Goal: Information Seeking & Learning: Learn about a topic

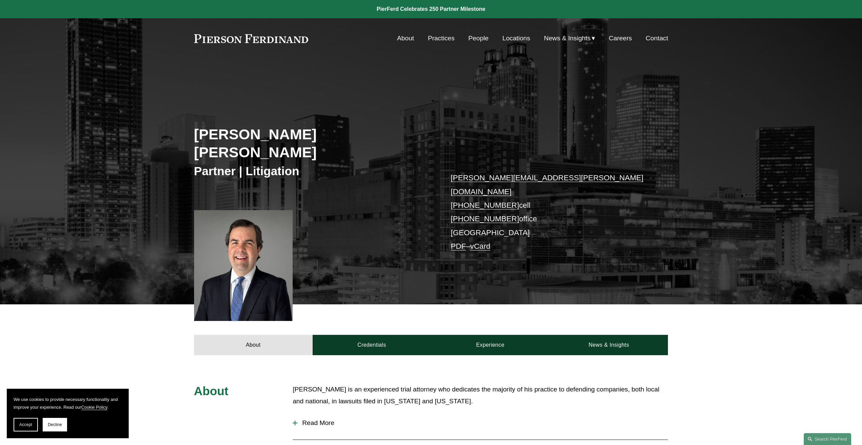
click at [477, 40] on link "People" at bounding box center [478, 38] width 20 height 13
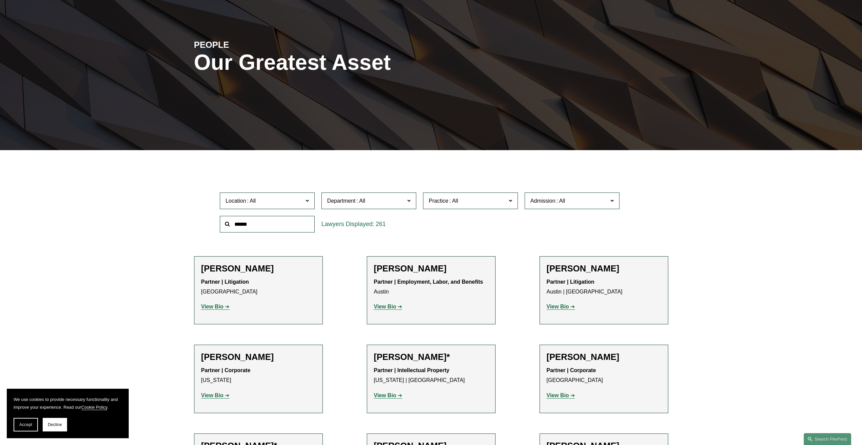
scroll to position [135, 0]
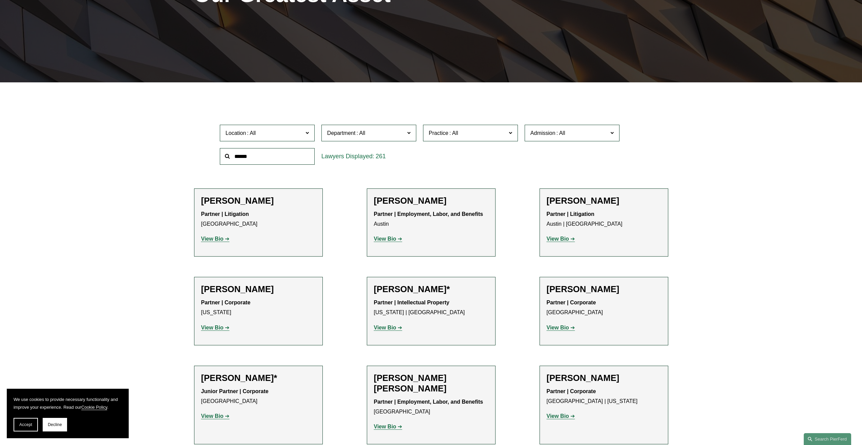
click at [301, 136] on span "Location" at bounding box center [265, 132] width 78 height 9
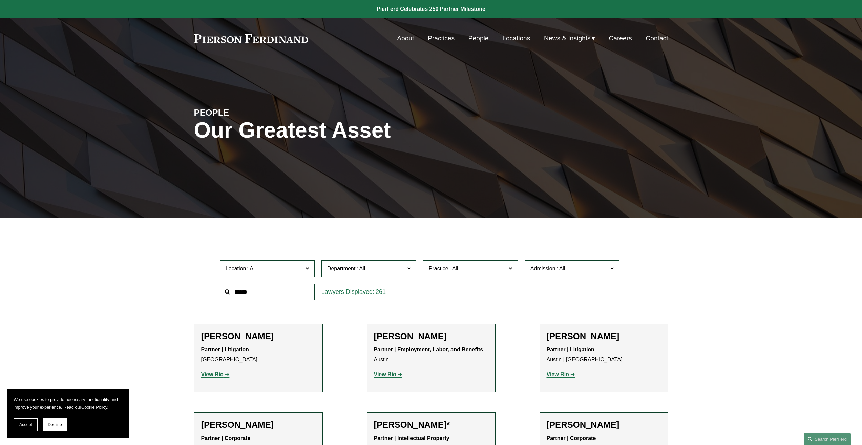
scroll to position [169, 0]
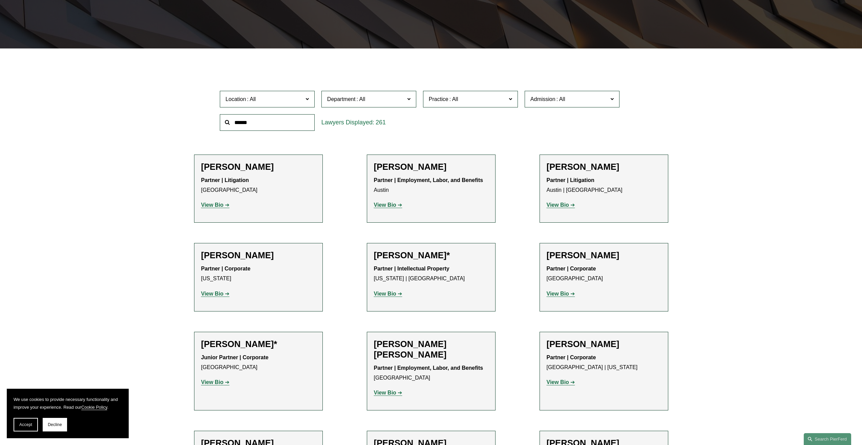
click at [0, 0] on link "[GEOGRAPHIC_DATA]" at bounding box center [0, 0] width 0 height 0
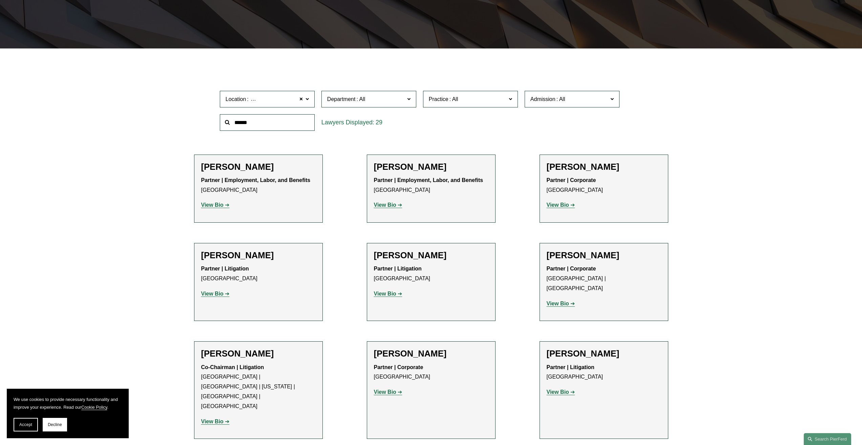
click at [404, 105] on label "Department" at bounding box center [368, 99] width 95 height 17
click at [0, 0] on link "Employment, Labor, and Benefits" at bounding box center [0, 0] width 0 height 0
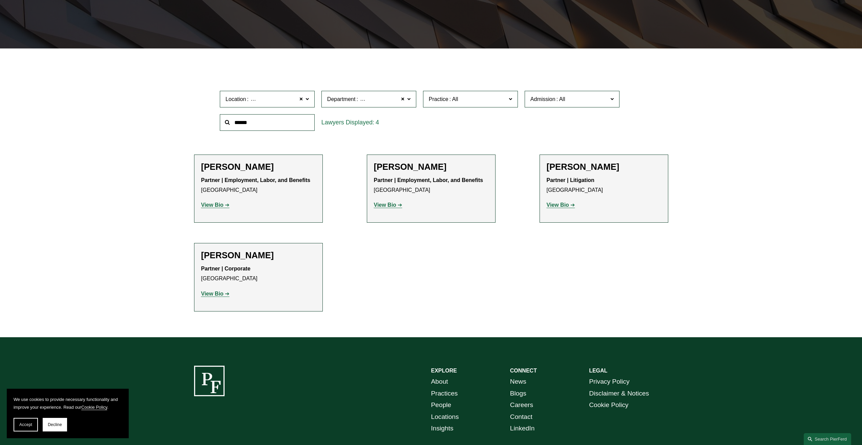
click at [393, 102] on span "Employment, Labor, and Benefits" at bounding box center [399, 99] width 80 height 9
click at [0, 0] on link "Corporate" at bounding box center [0, 0] width 0 height 0
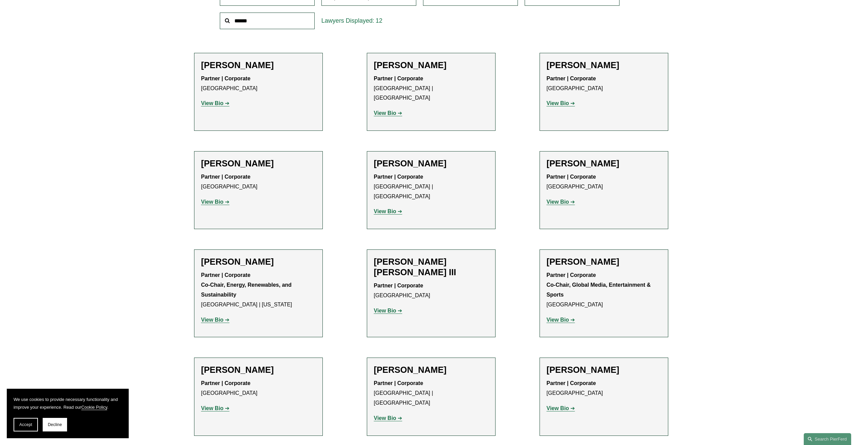
scroll to position [237, 0]
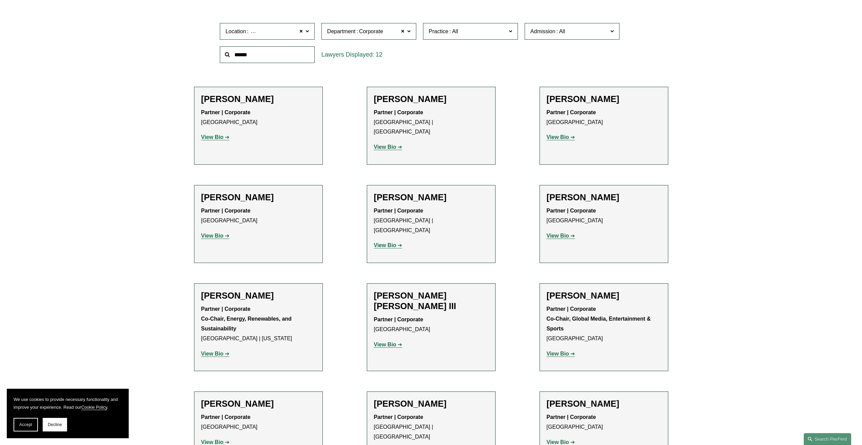
click at [382, 37] on label "Department Corporate" at bounding box center [368, 31] width 95 height 17
click at [0, 0] on link "Litigation" at bounding box center [0, 0] width 0 height 0
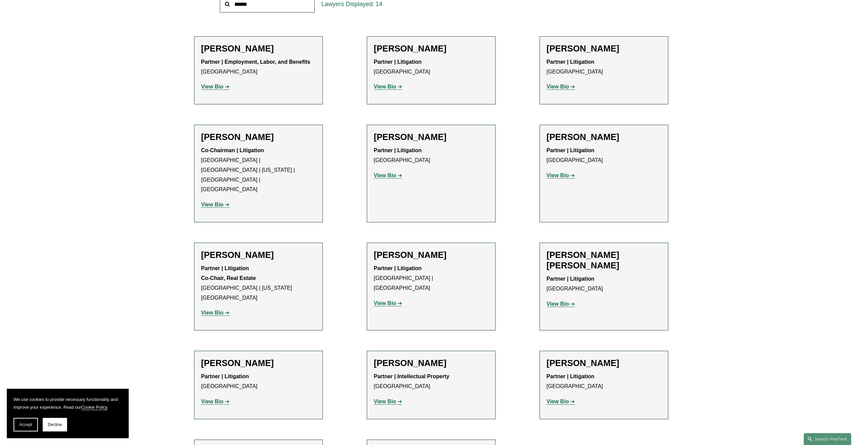
scroll to position [220, 0]
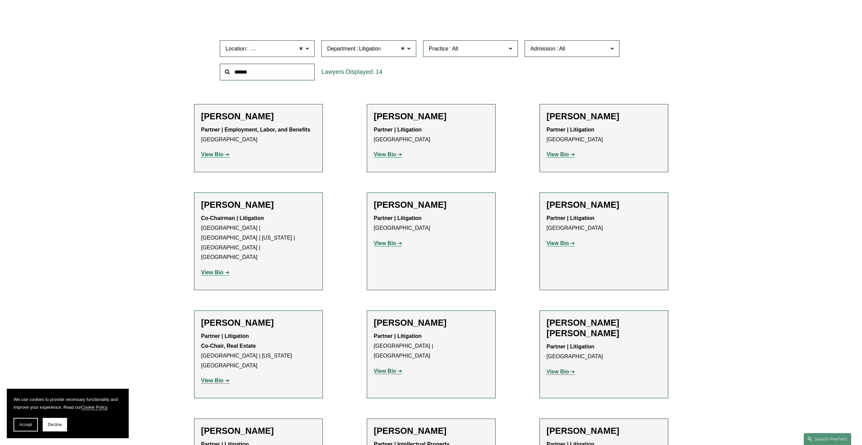
click at [368, 56] on label "Department Litigation" at bounding box center [368, 48] width 95 height 17
click at [0, 0] on link "Intellectual Property" at bounding box center [0, 0] width 0 height 0
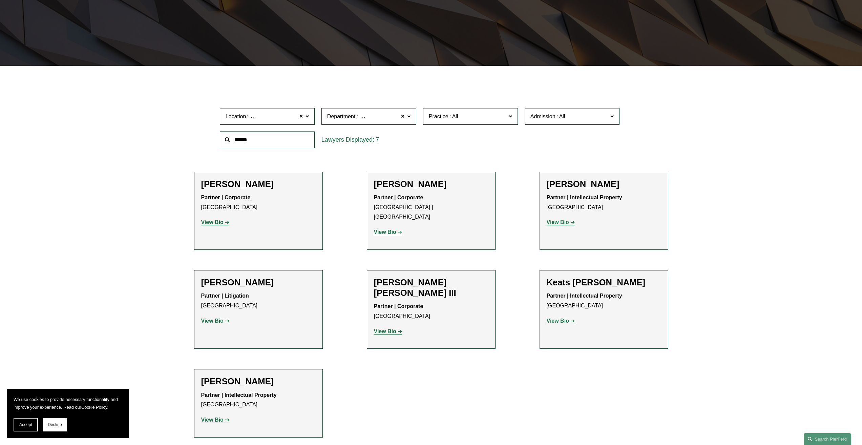
scroll to position [220, 0]
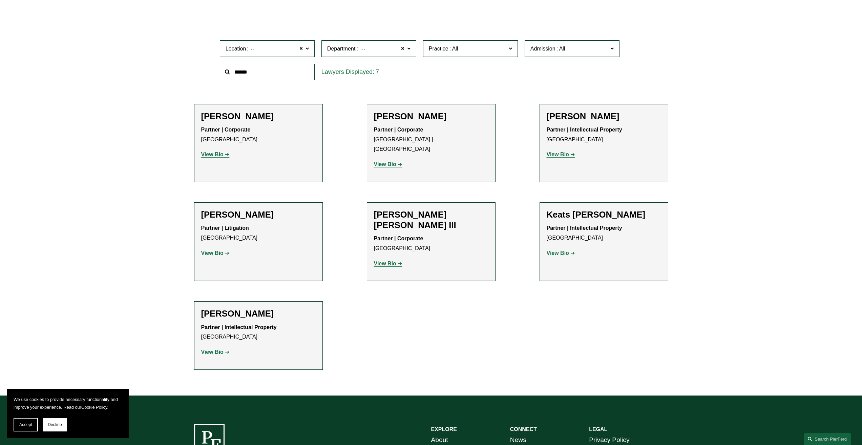
click at [227, 153] on link "View Bio" at bounding box center [215, 154] width 28 height 6
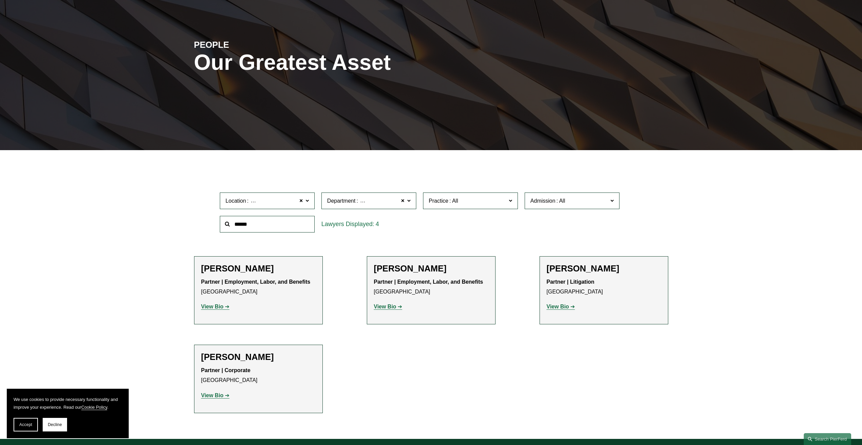
scroll to position [102, 0]
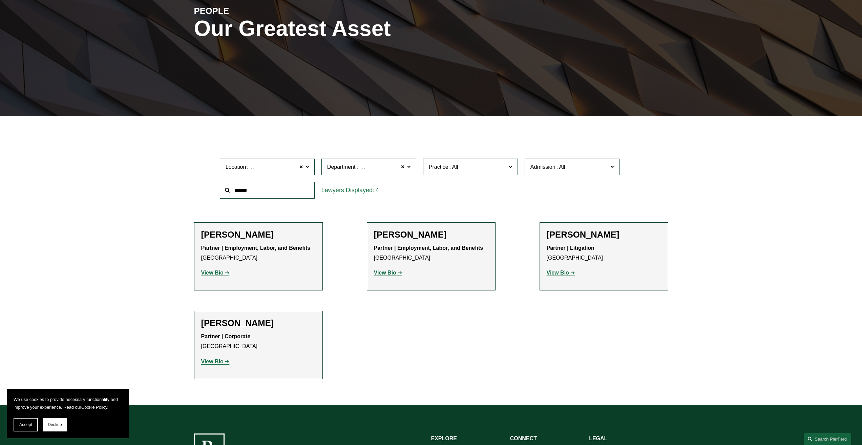
click at [217, 273] on strong "View Bio" at bounding box center [212, 273] width 22 height 6
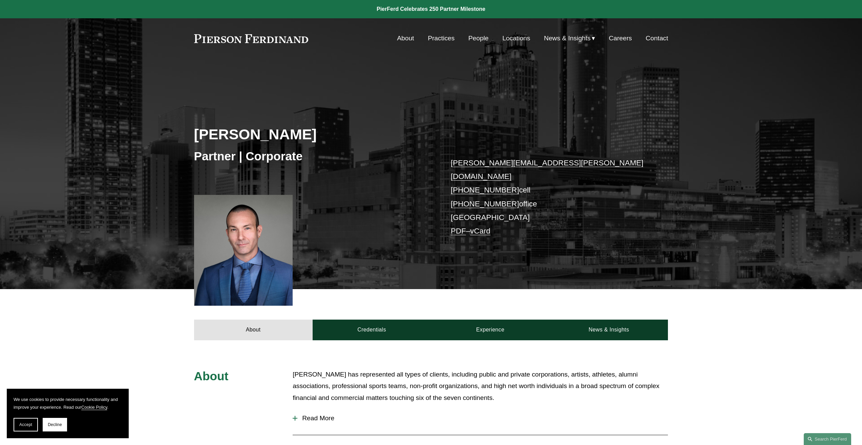
scroll to position [68, 0]
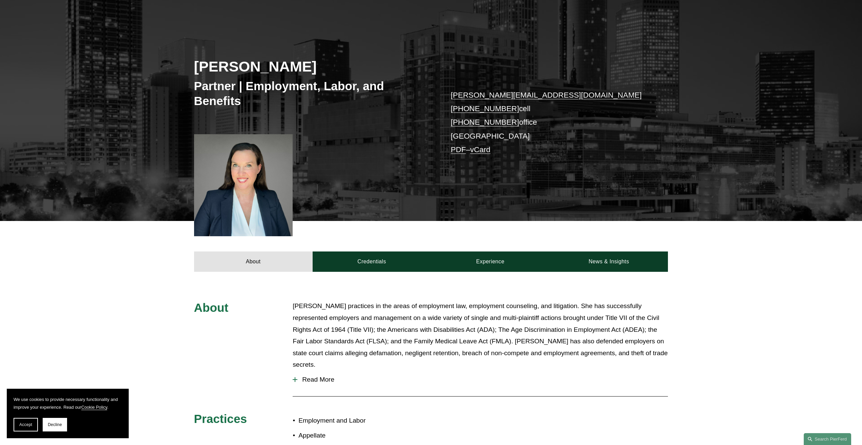
scroll to position [135, 0]
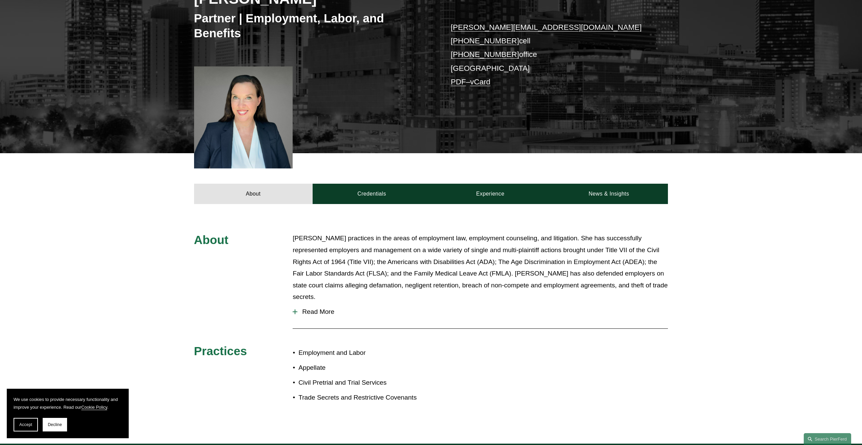
click at [311, 308] on span "Read More" at bounding box center [482, 311] width 371 height 7
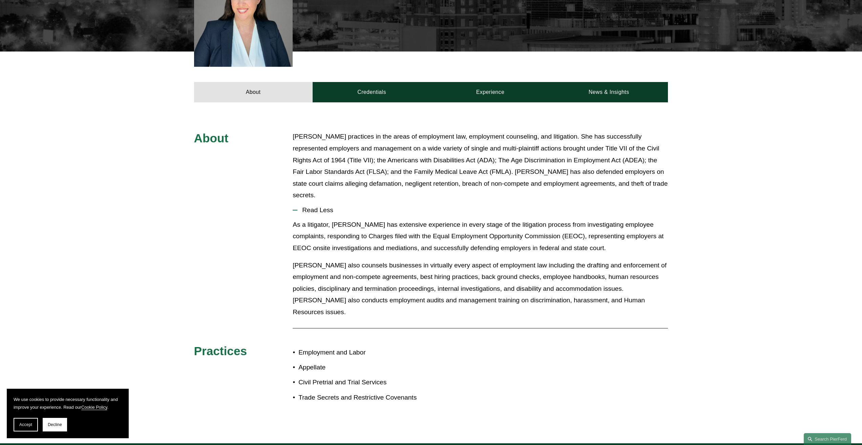
scroll to position [169, 0]
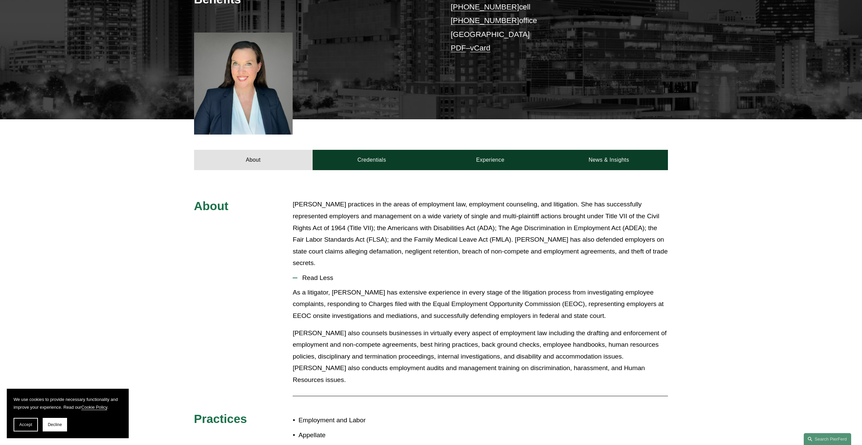
click at [351, 149] on div "About Credentials Experience News & Insights" at bounding box center [431, 144] width 862 height 51
click at [406, 161] on link "Credentials" at bounding box center [372, 160] width 119 height 20
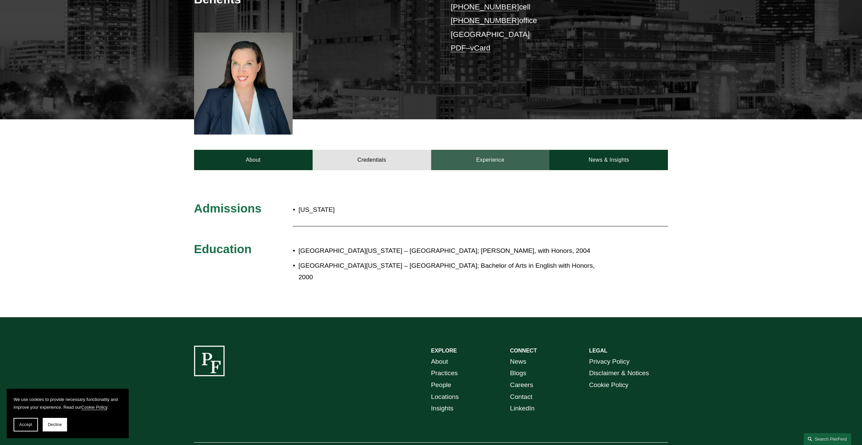
click at [461, 163] on link "Experience" at bounding box center [490, 160] width 119 height 20
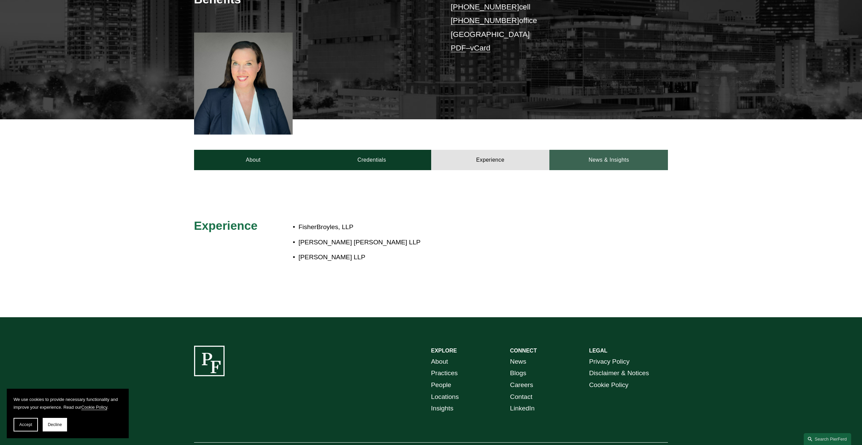
click at [573, 160] on link "News & Insights" at bounding box center [608, 160] width 119 height 20
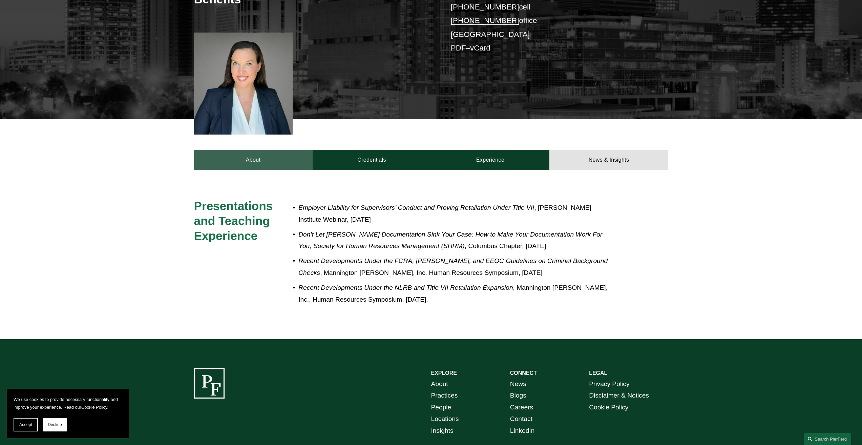
click at [288, 162] on link "About" at bounding box center [253, 160] width 119 height 20
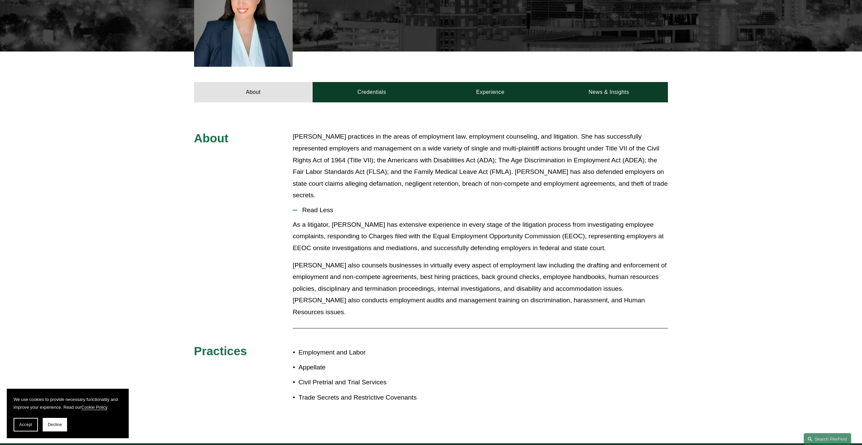
scroll to position [0, 0]
